Goal: Information Seeking & Learning: Learn about a topic

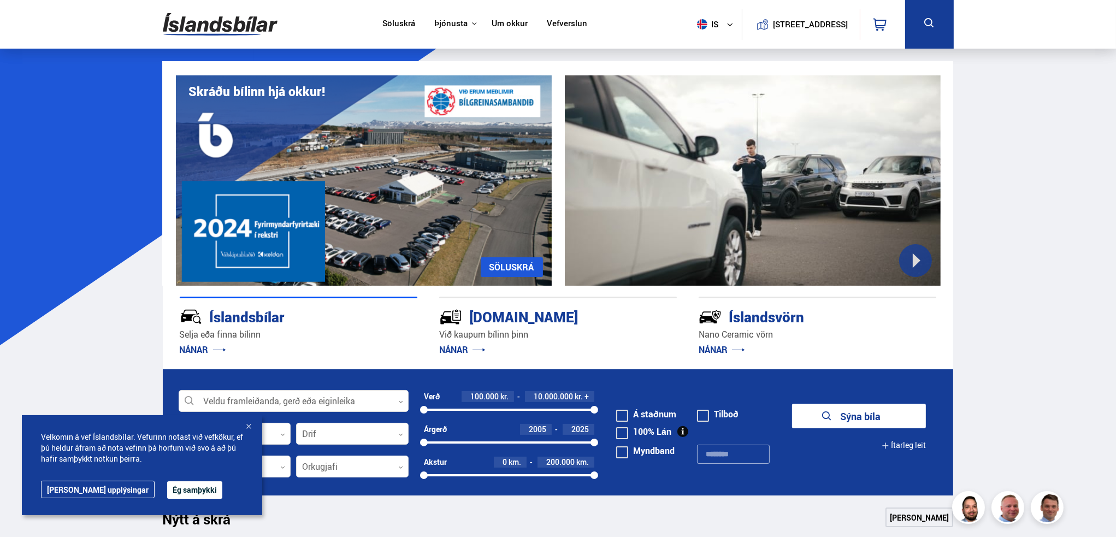
click at [502, 23] on link "Um okkur" at bounding box center [509, 24] width 36 height 11
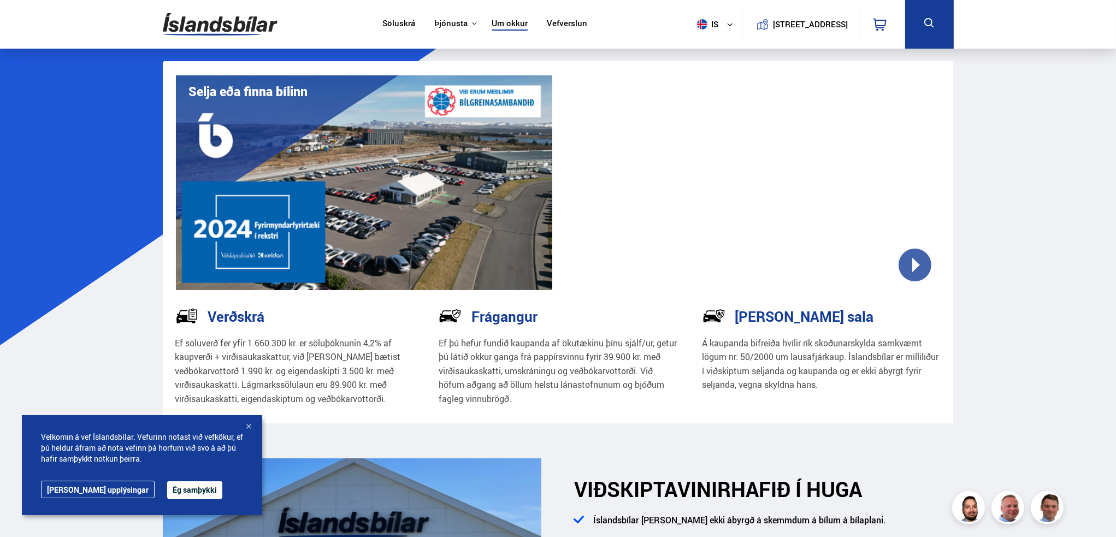
drag, startPoint x: 581, startPoint y: 100, endPoint x: 586, endPoint y: 90, distance: 11.0
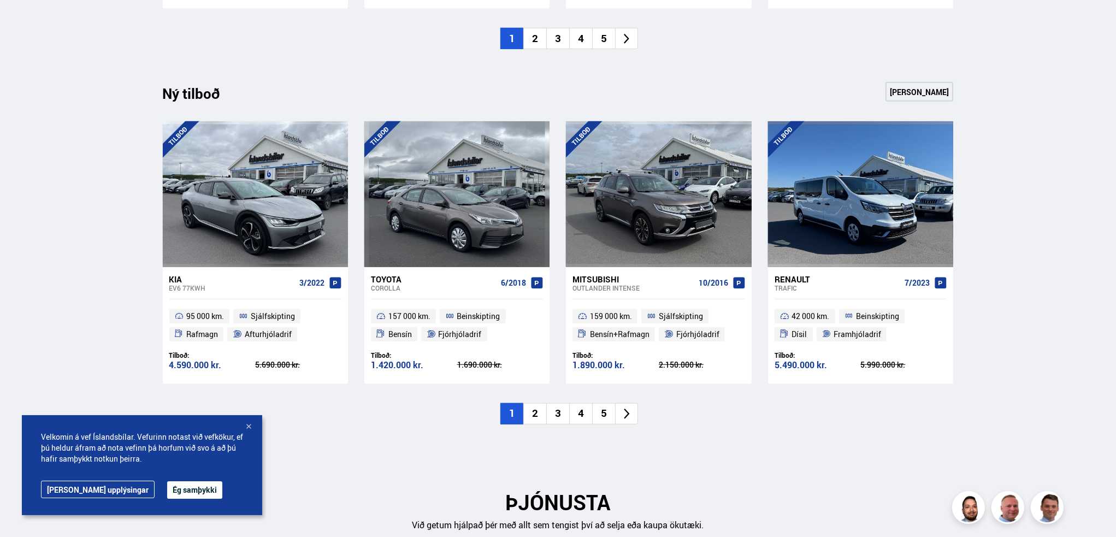
scroll to position [1147, 0]
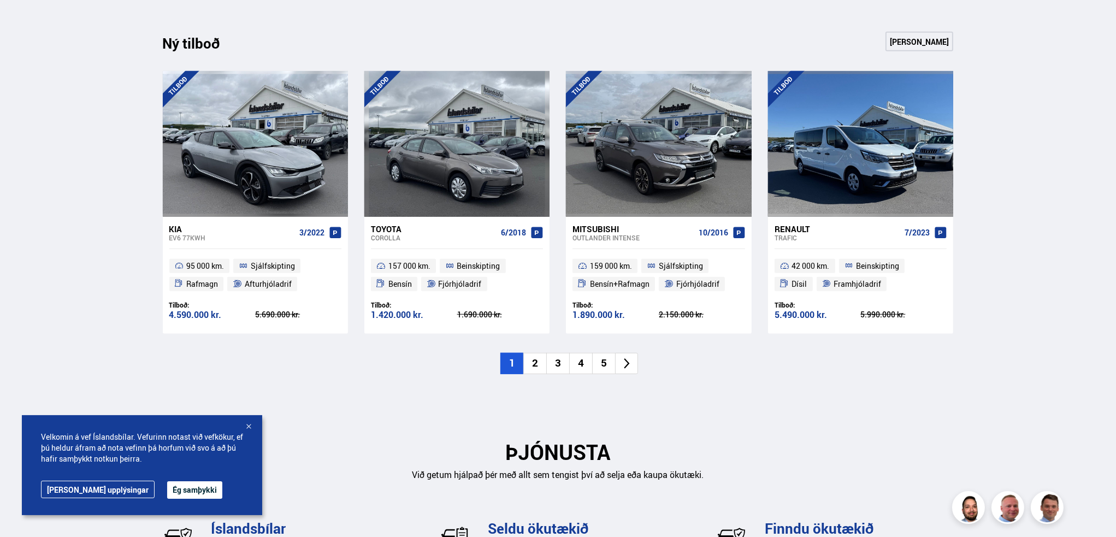
click at [531, 353] on li "2" at bounding box center [534, 363] width 23 height 21
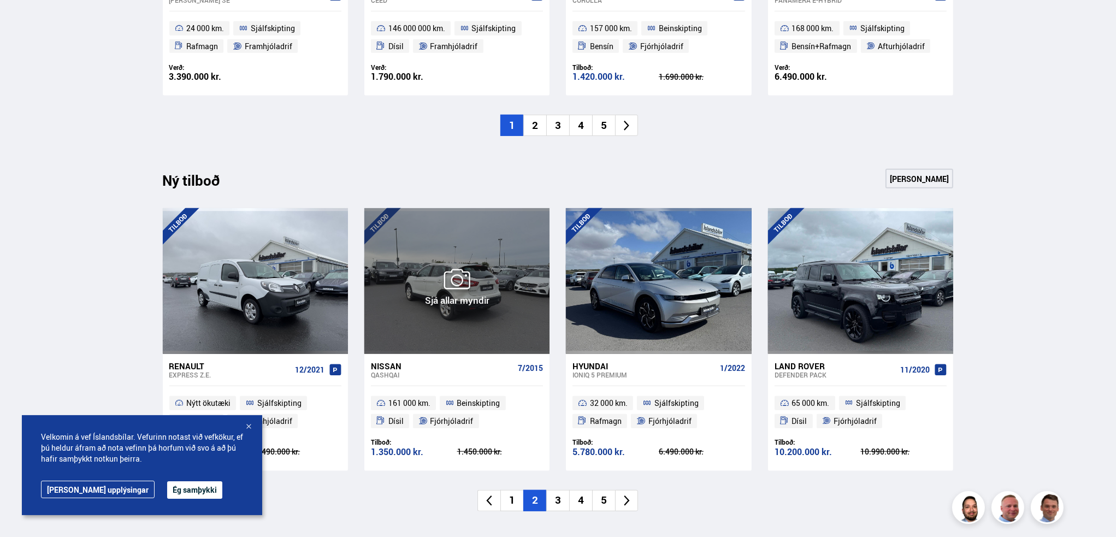
scroll to position [1037, 0]
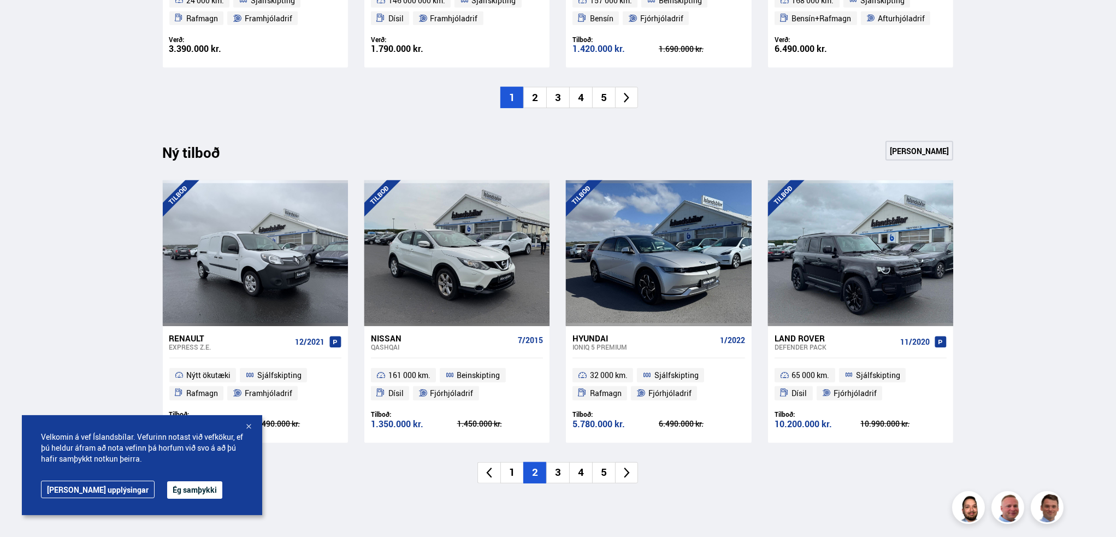
click at [564, 462] on li "3" at bounding box center [557, 472] width 23 height 21
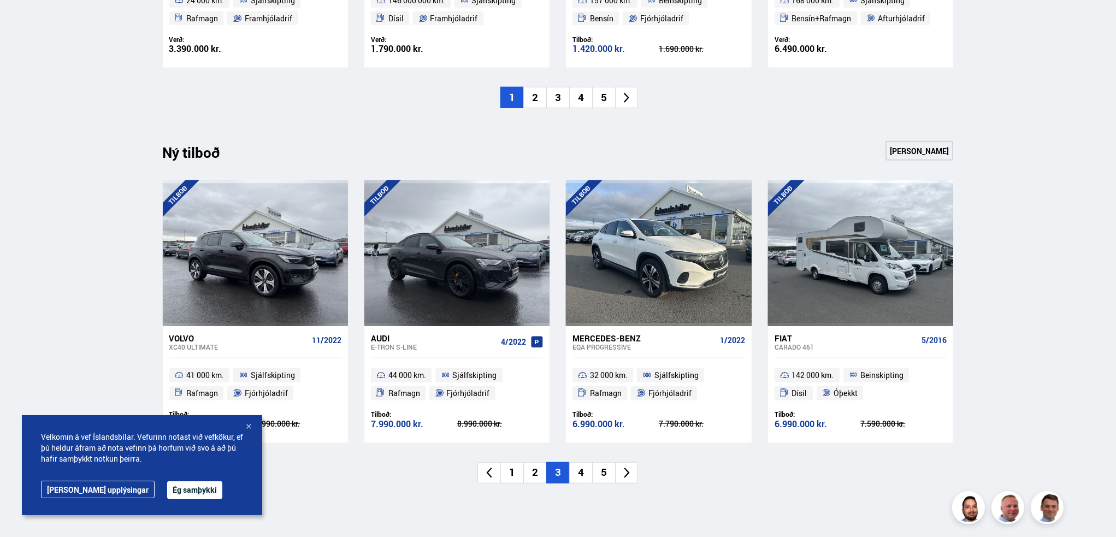
click at [576, 462] on li "4" at bounding box center [580, 472] width 23 height 21
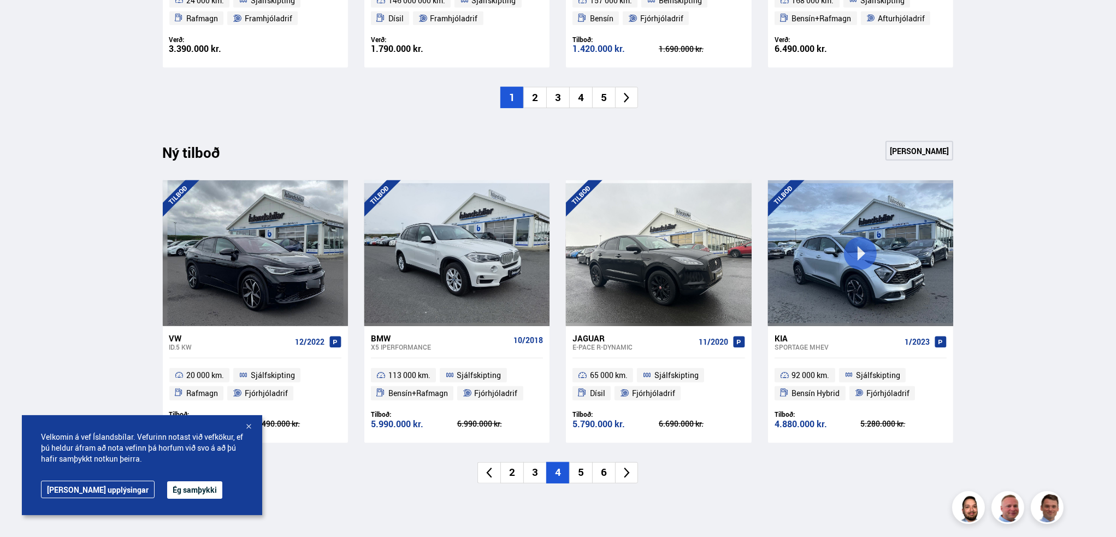
drag, startPoint x: 559, startPoint y: 458, endPoint x: 536, endPoint y: 456, distance: 22.4
click at [536, 462] on ul "2 3 4 5 6" at bounding box center [558, 472] width 791 height 21
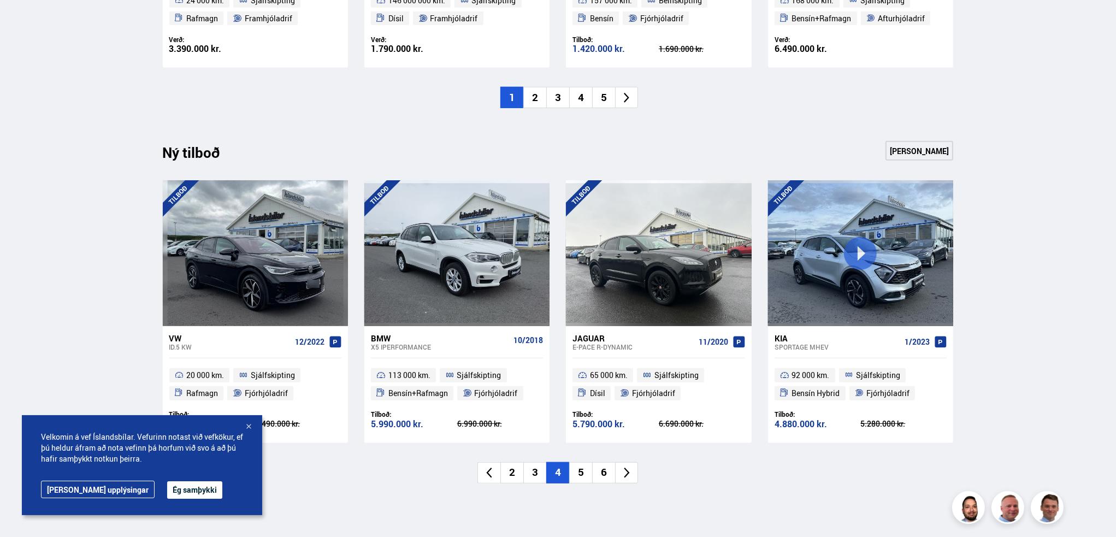
click at [536, 462] on li "3" at bounding box center [534, 472] width 23 height 21
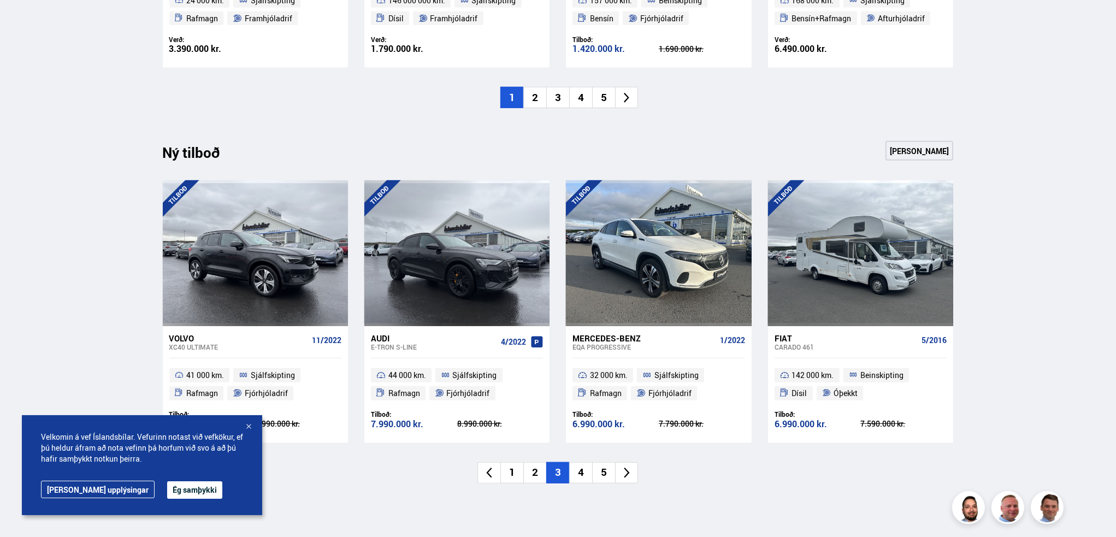
click at [580, 462] on li "4" at bounding box center [580, 472] width 23 height 21
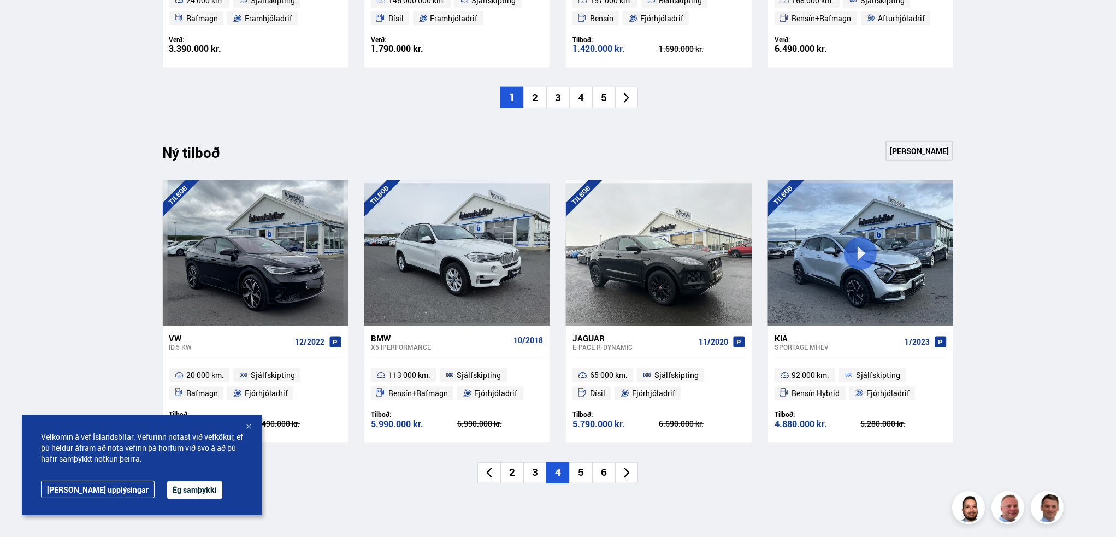
click at [591, 462] on li "5" at bounding box center [580, 472] width 23 height 21
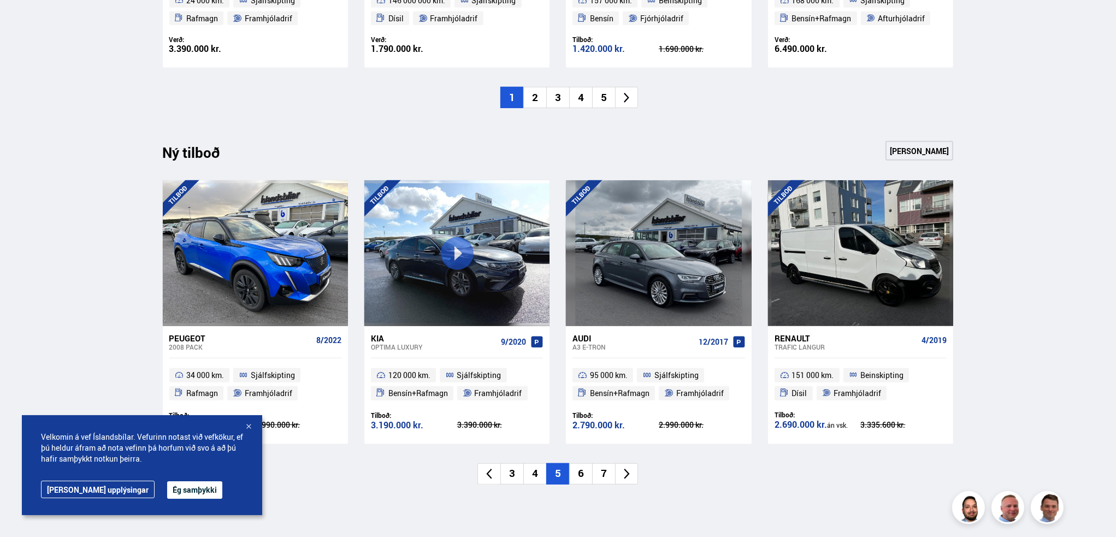
click at [581, 463] on li "6" at bounding box center [580, 473] width 23 height 21
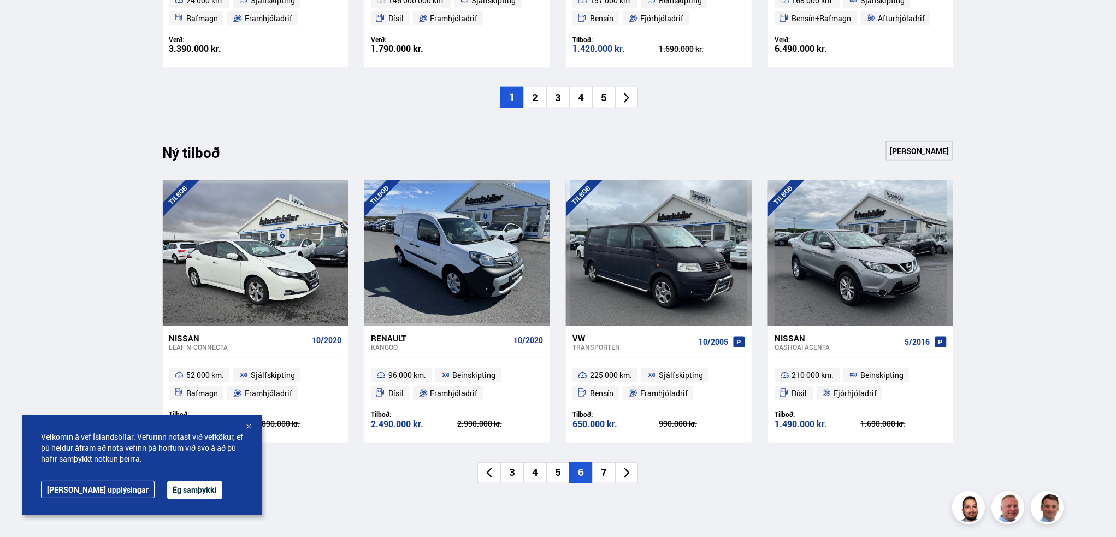
click at [603, 462] on li "7" at bounding box center [603, 472] width 23 height 21
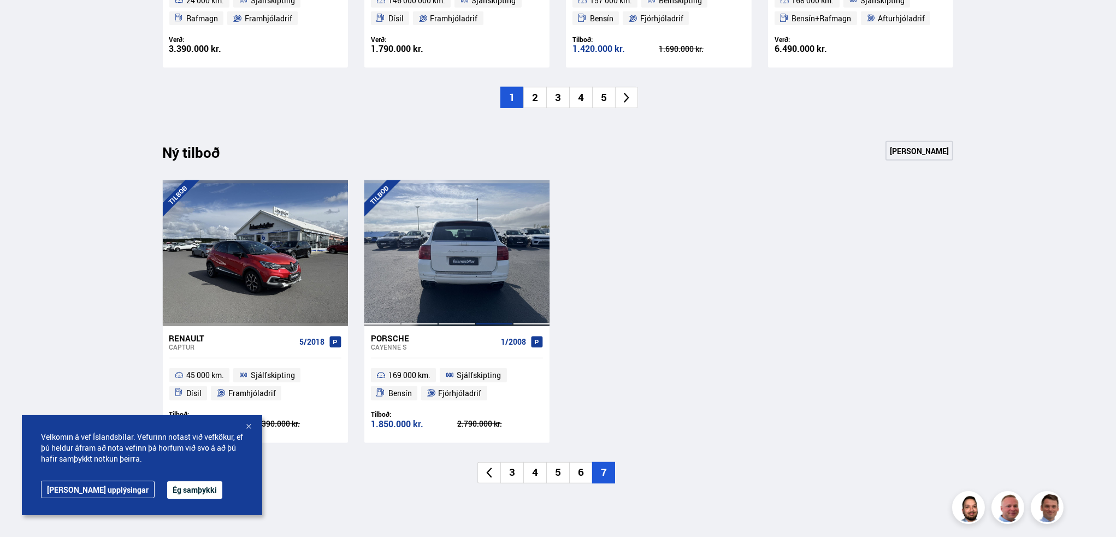
click at [494, 264] on div at bounding box center [494, 252] width 37 height 145
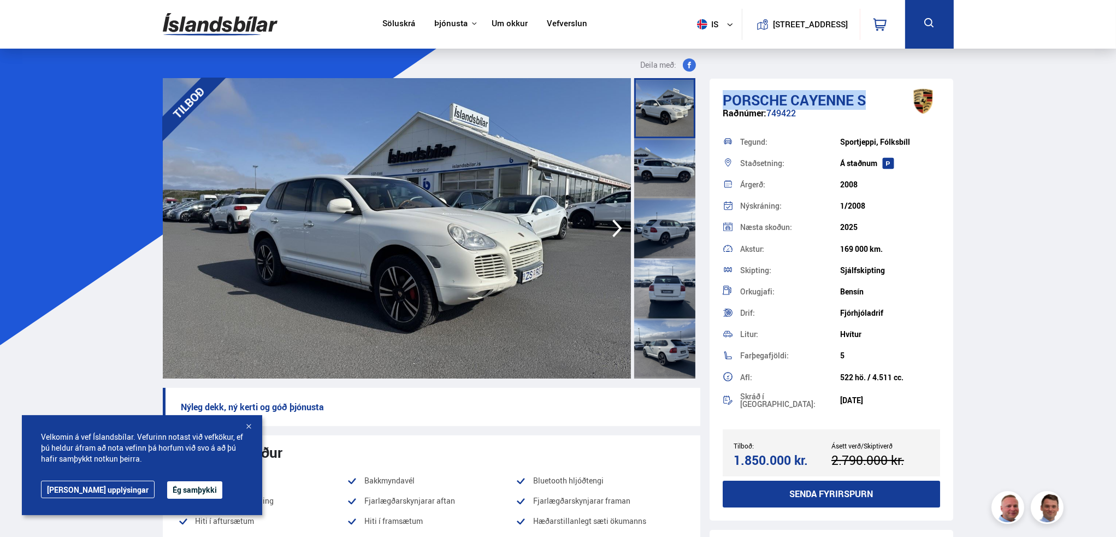
drag, startPoint x: 721, startPoint y: 97, endPoint x: 864, endPoint y: 93, distance: 143.1
click at [864, 93] on div "Porsche Cayenne S Raðnúmer: 749422 Tegund: Sportjeppi, Fólksbíll Staðsetning: Á…" at bounding box center [831, 300] width 244 height 442
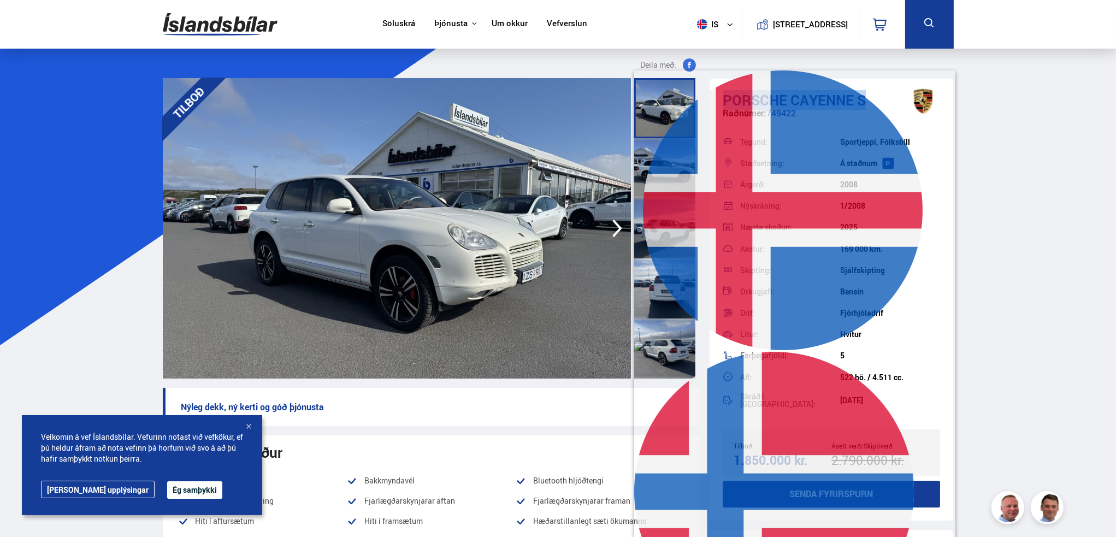
copy h1 "Porsche Cayenne S"
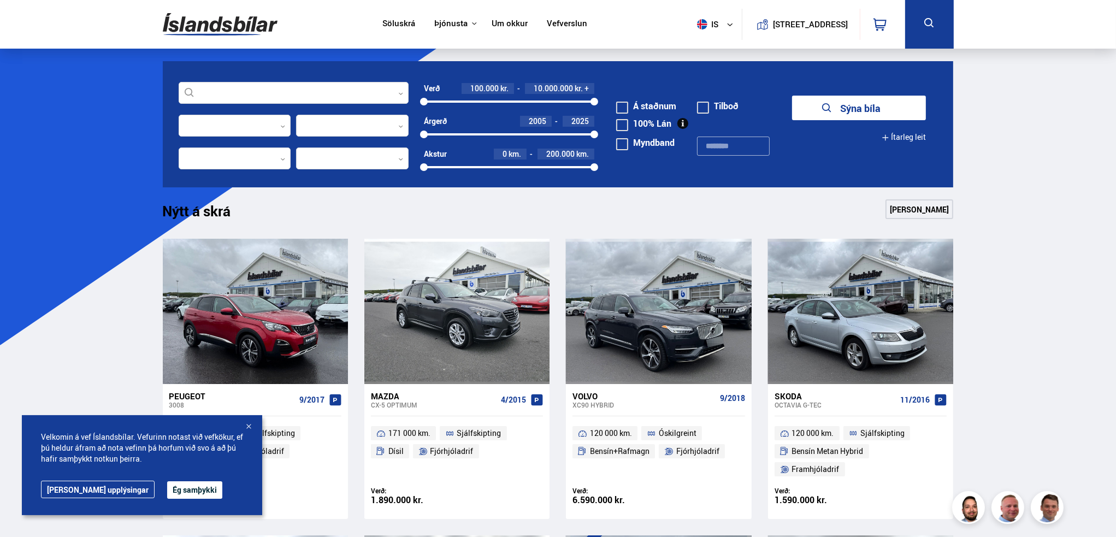
scroll to position [732, 0]
